Goal: Find specific page/section: Find specific page/section

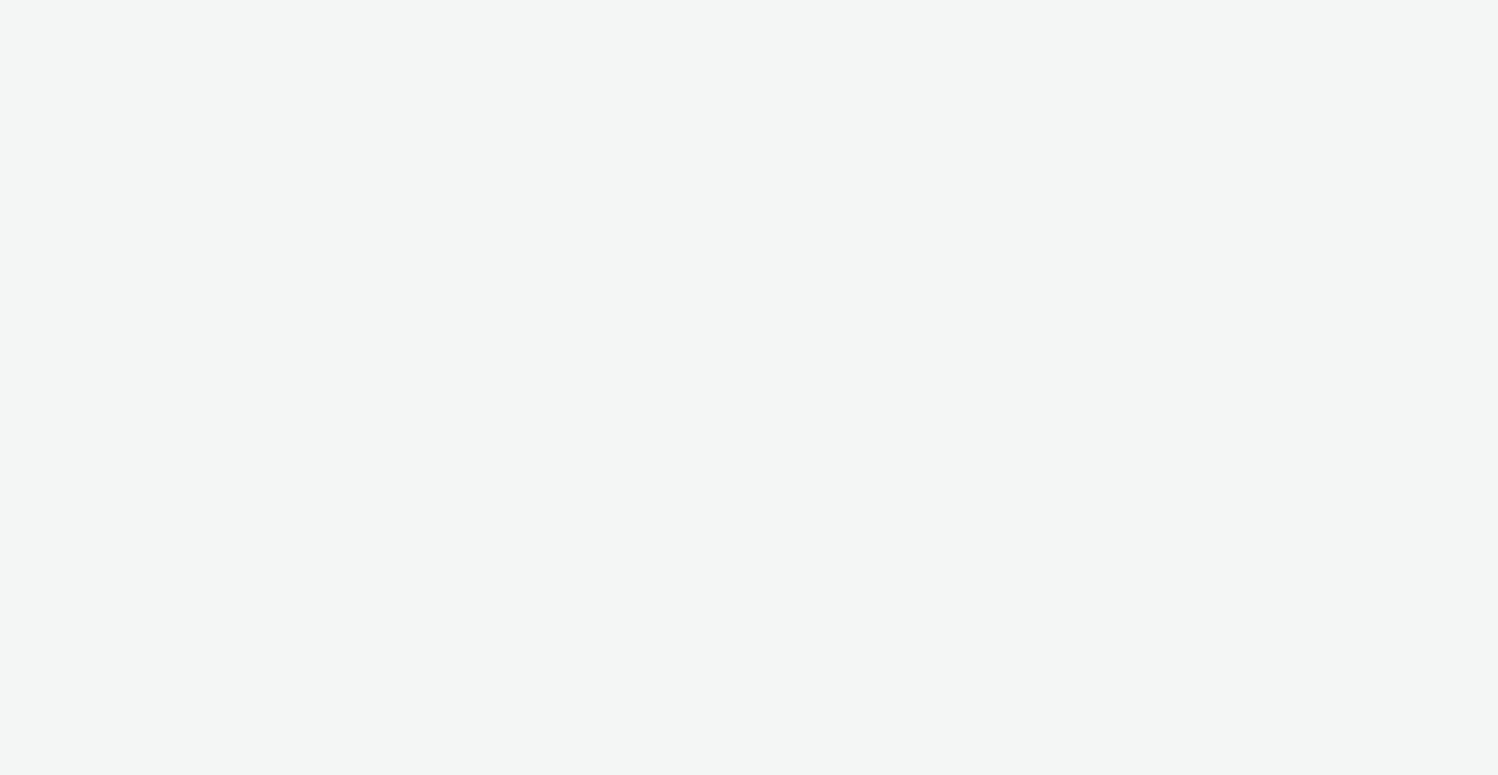
select select "2fbe2c94-e6d8-4501-bb8e-f6c5ede19cf0"
select select "87f736cd-cc7a-4baf-9385-01941ec8f019"
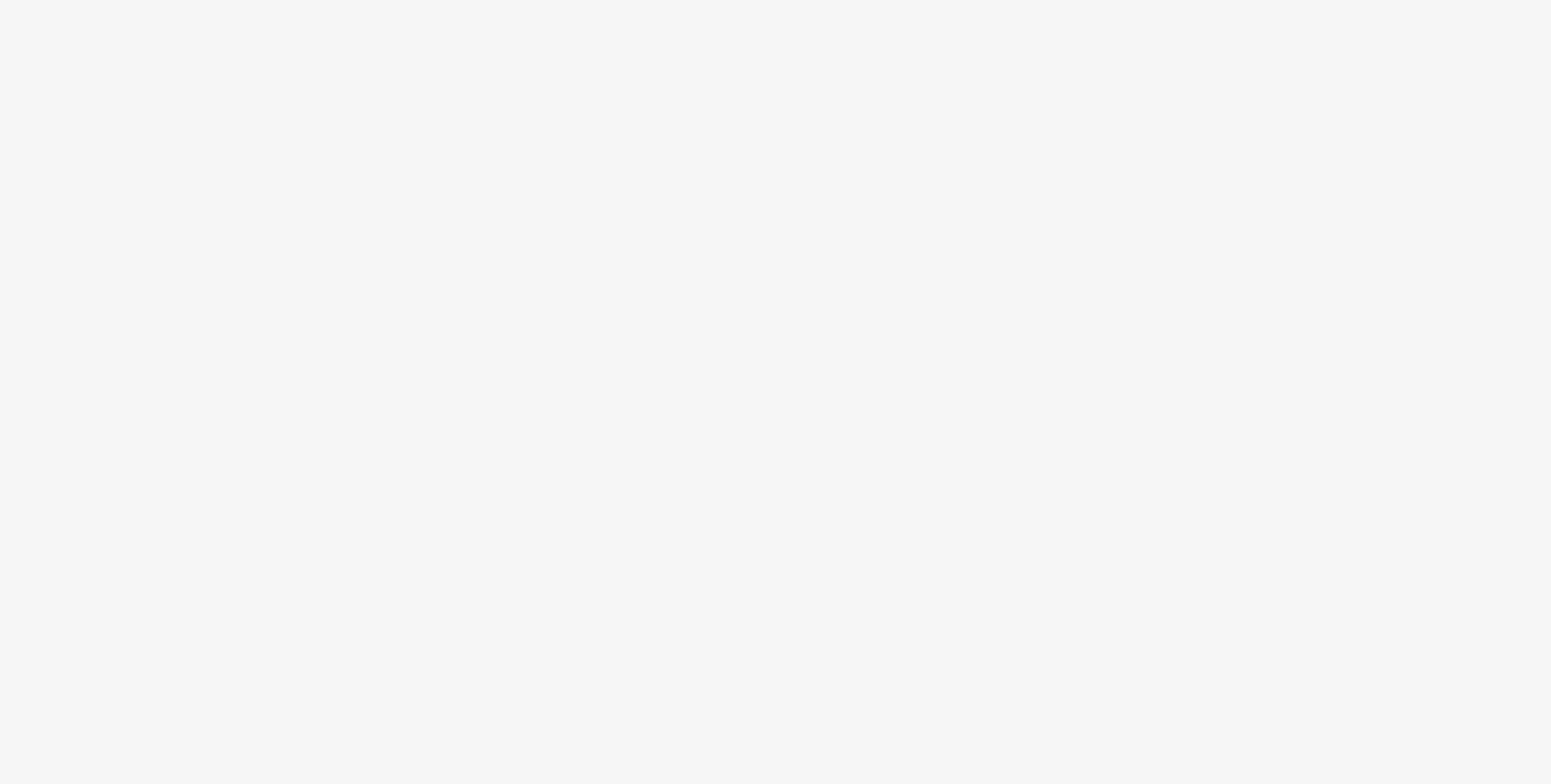
select select "ac009755-aa48-4799-8050-7a339a378eb8"
select select "79162ed7-0017-4339-93b0-3399b708648f"
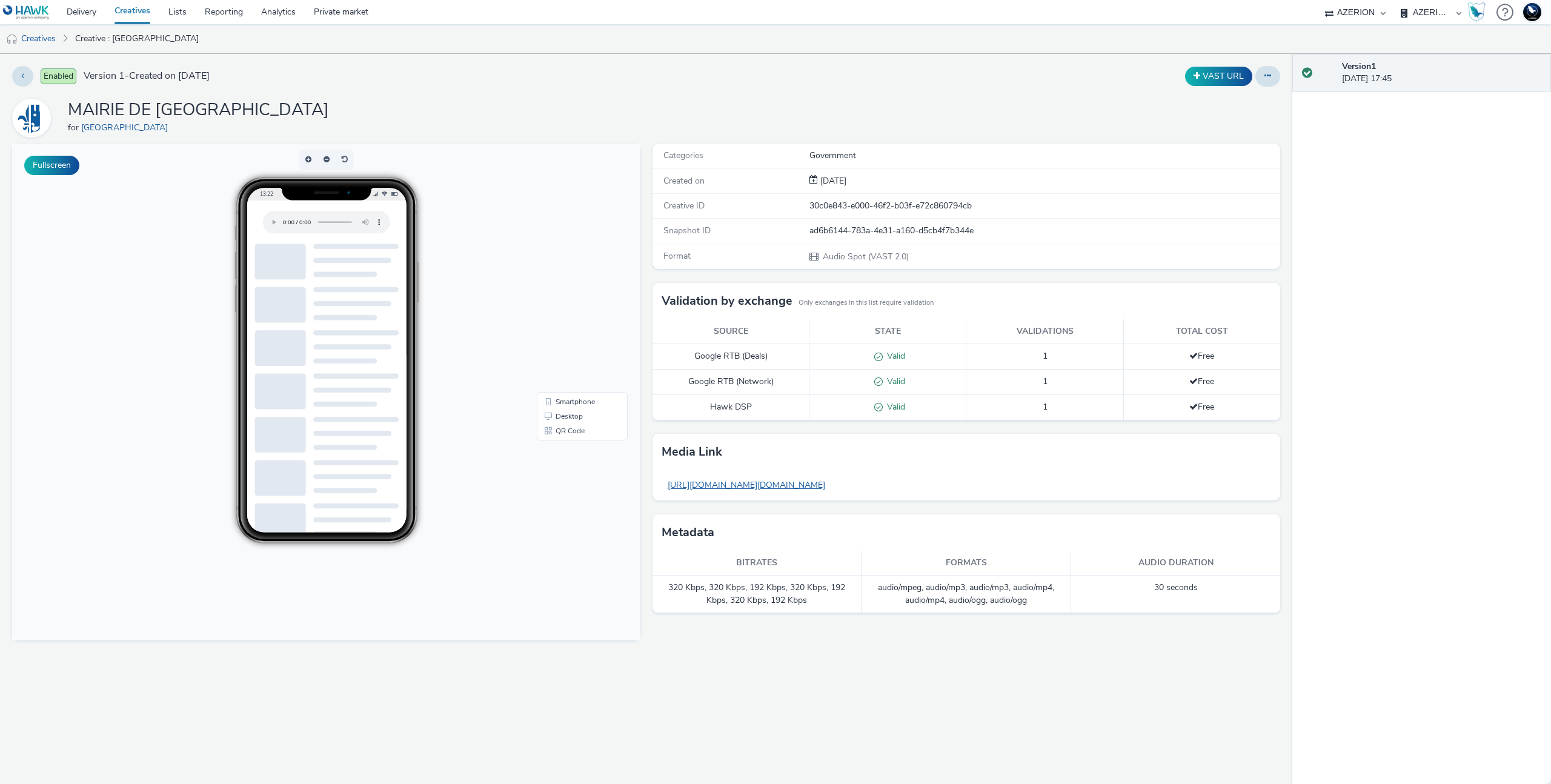
click at [785, 487] on link "[URL][DOMAIN_NAME][DOMAIN_NAME]" at bounding box center [746, 485] width 170 height 24
